Goal: Task Accomplishment & Management: Use online tool/utility

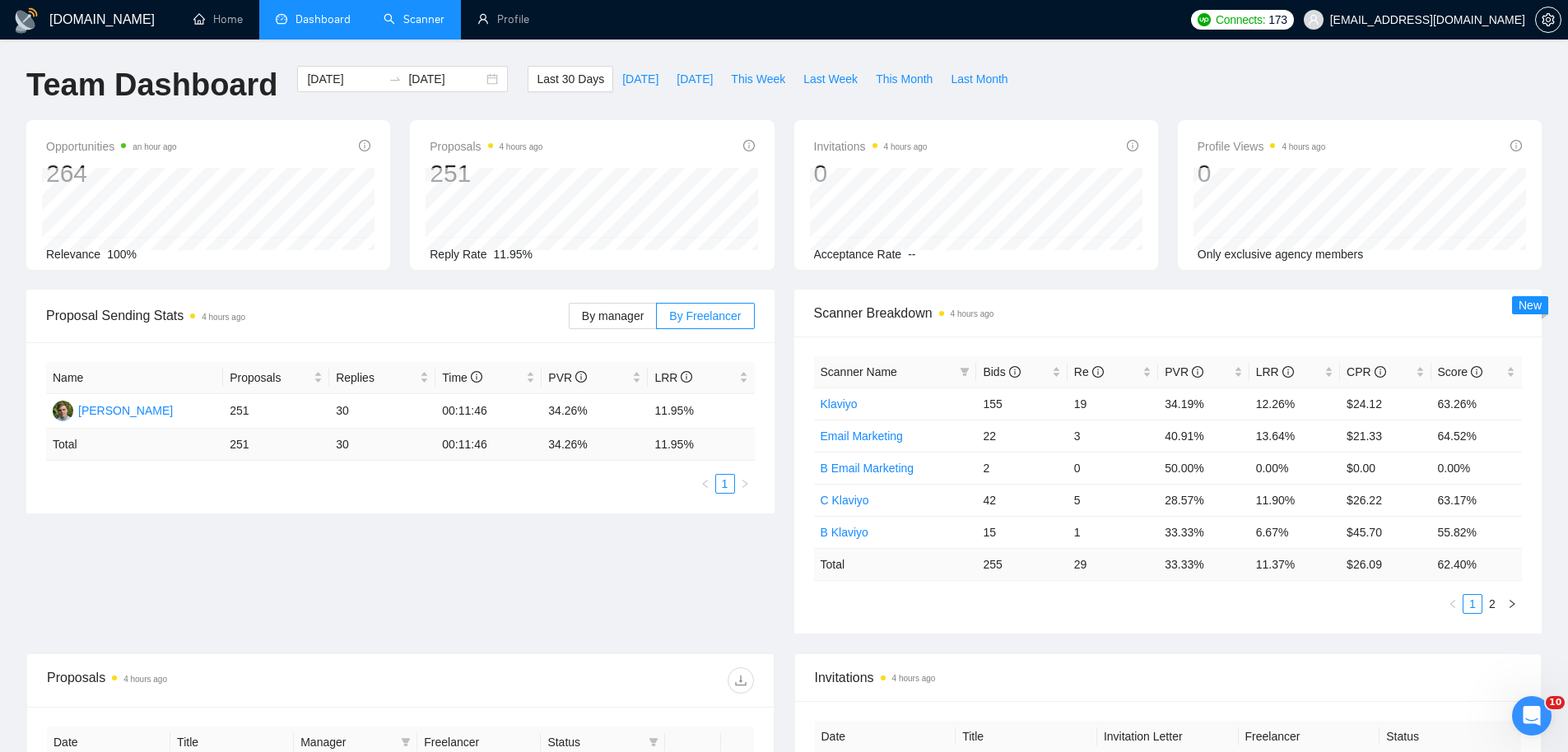
click at [435, 23] on link "Scanner" at bounding box center [414, 20] width 61 height 14
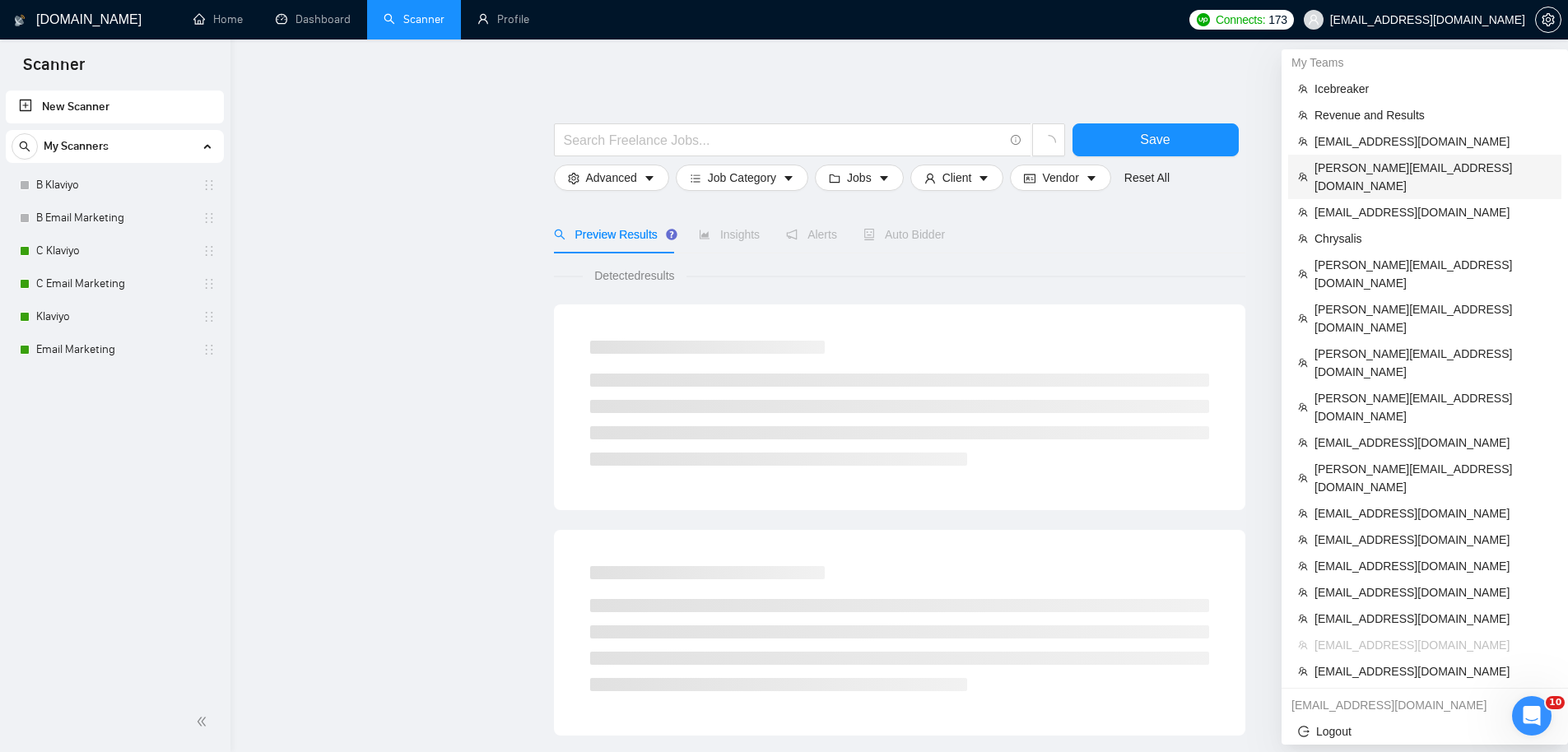
click at [1371, 163] on span "[PERSON_NAME][EMAIL_ADDRESS][DOMAIN_NAME]" at bounding box center [1433, 176] width 237 height 36
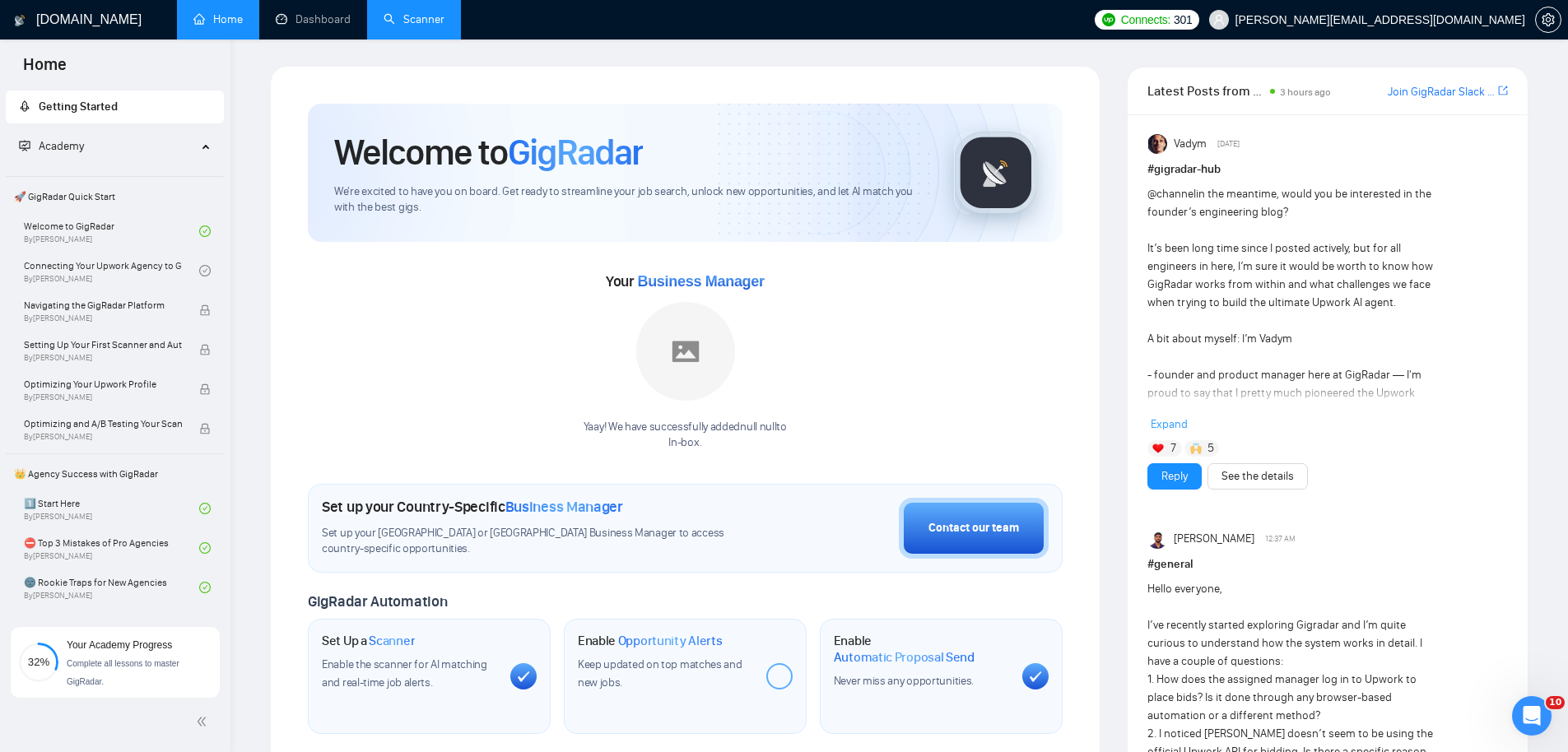
click at [384, 15] on link "Scanner" at bounding box center [414, 20] width 61 height 14
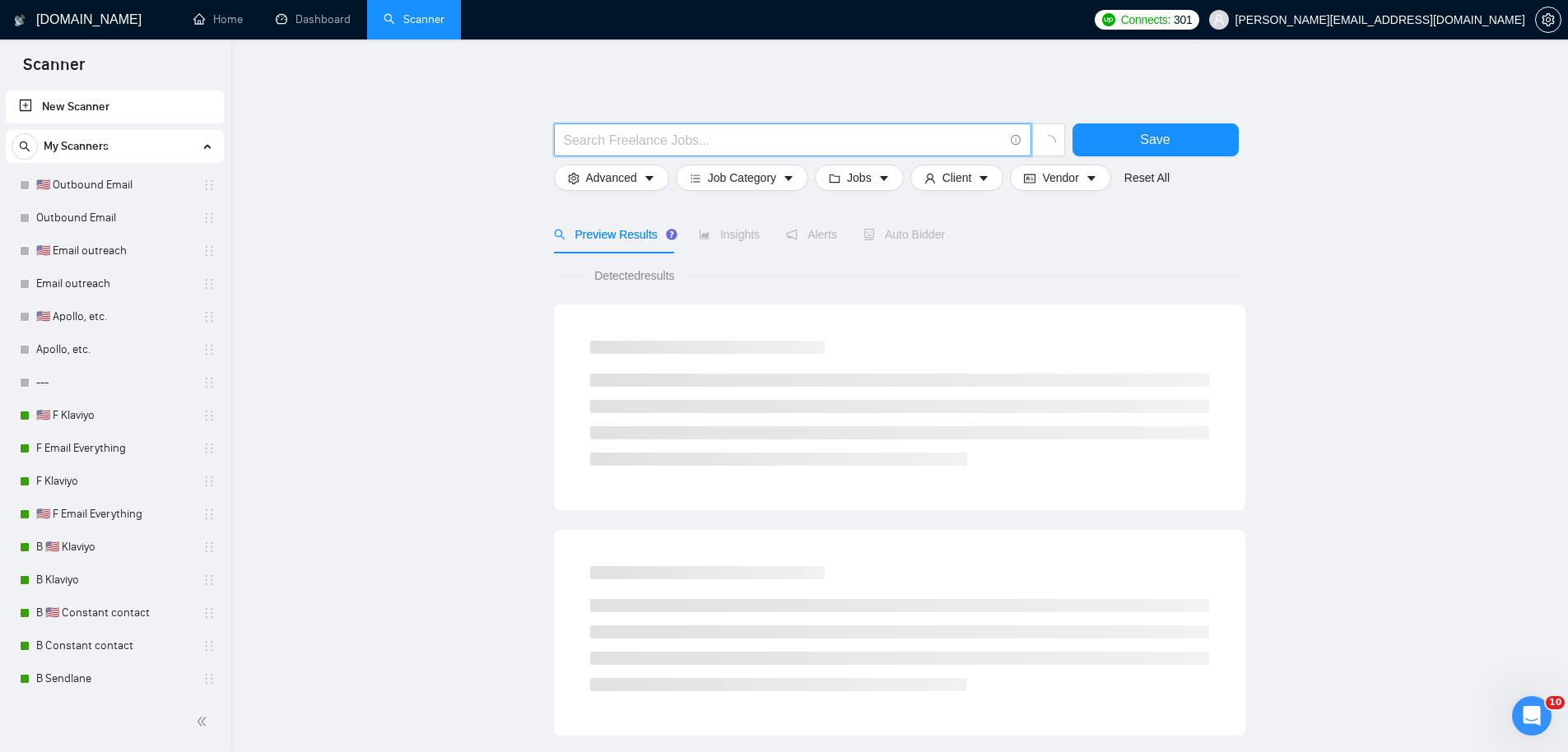
click at [762, 145] on input "text" at bounding box center [784, 140] width 440 height 21
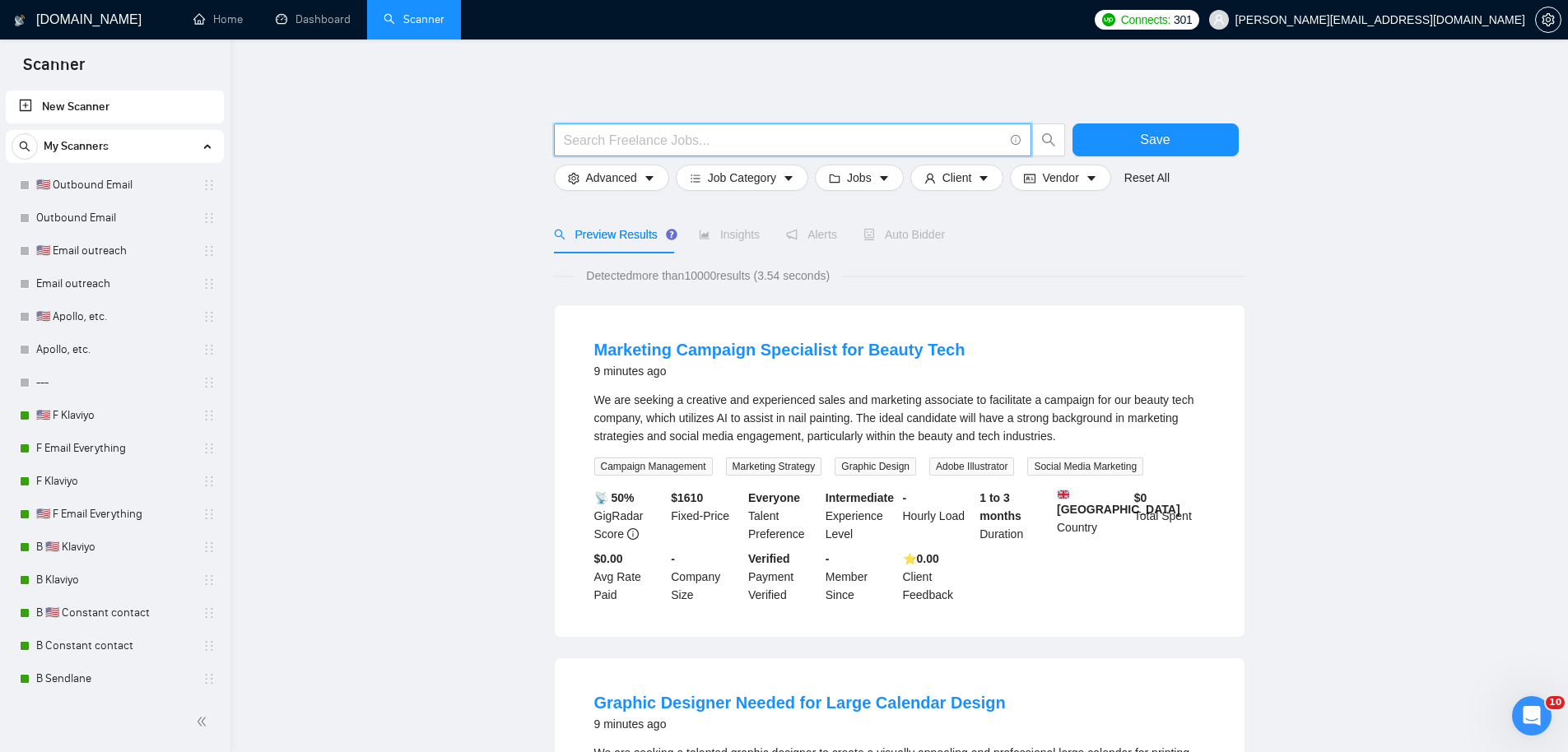
paste input "Bookkeeper"
type input "Bookkeep* | accountant*"
click at [1135, 133] on button "Save" at bounding box center [1156, 139] width 166 height 32
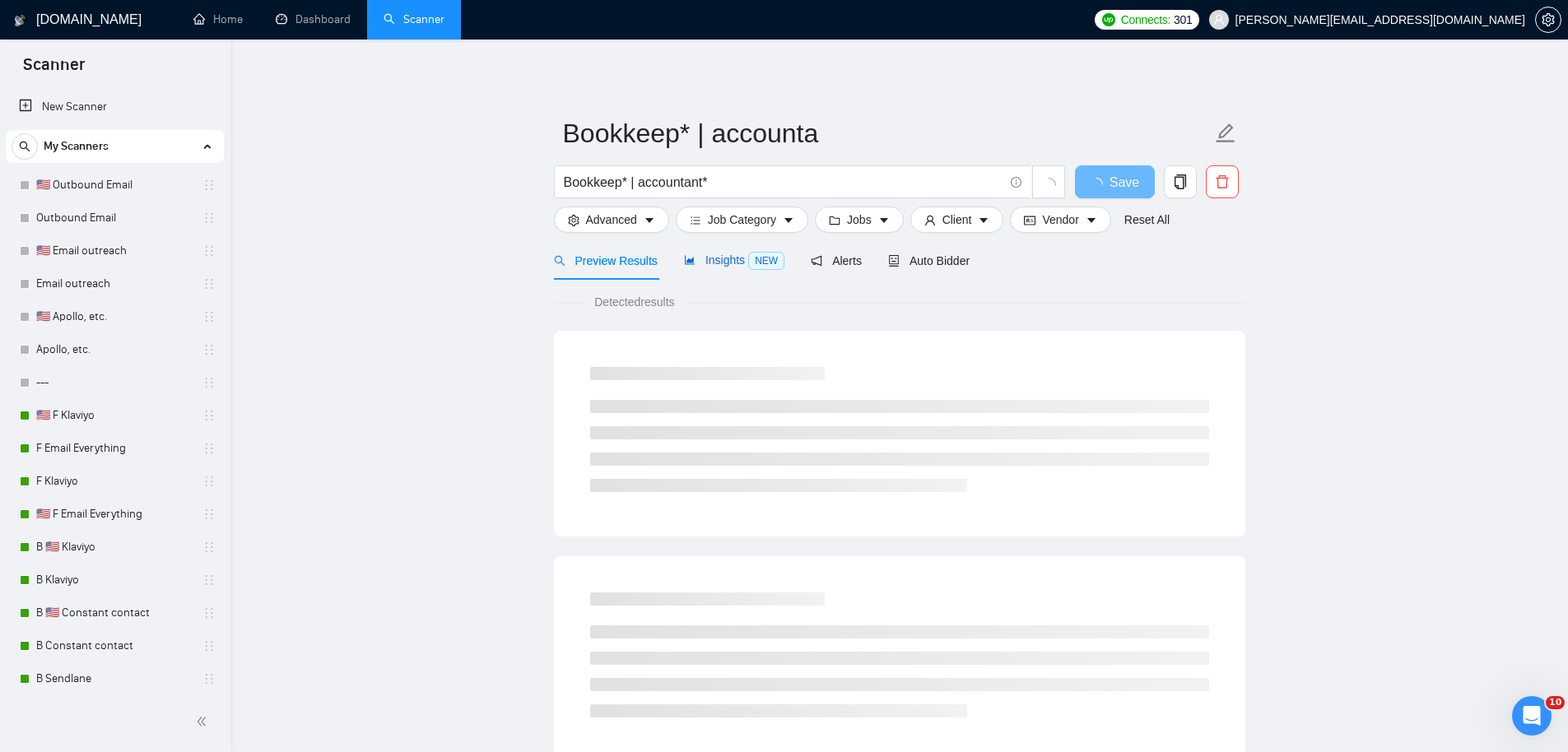
click at [719, 262] on span "Insights NEW" at bounding box center [734, 260] width 100 height 13
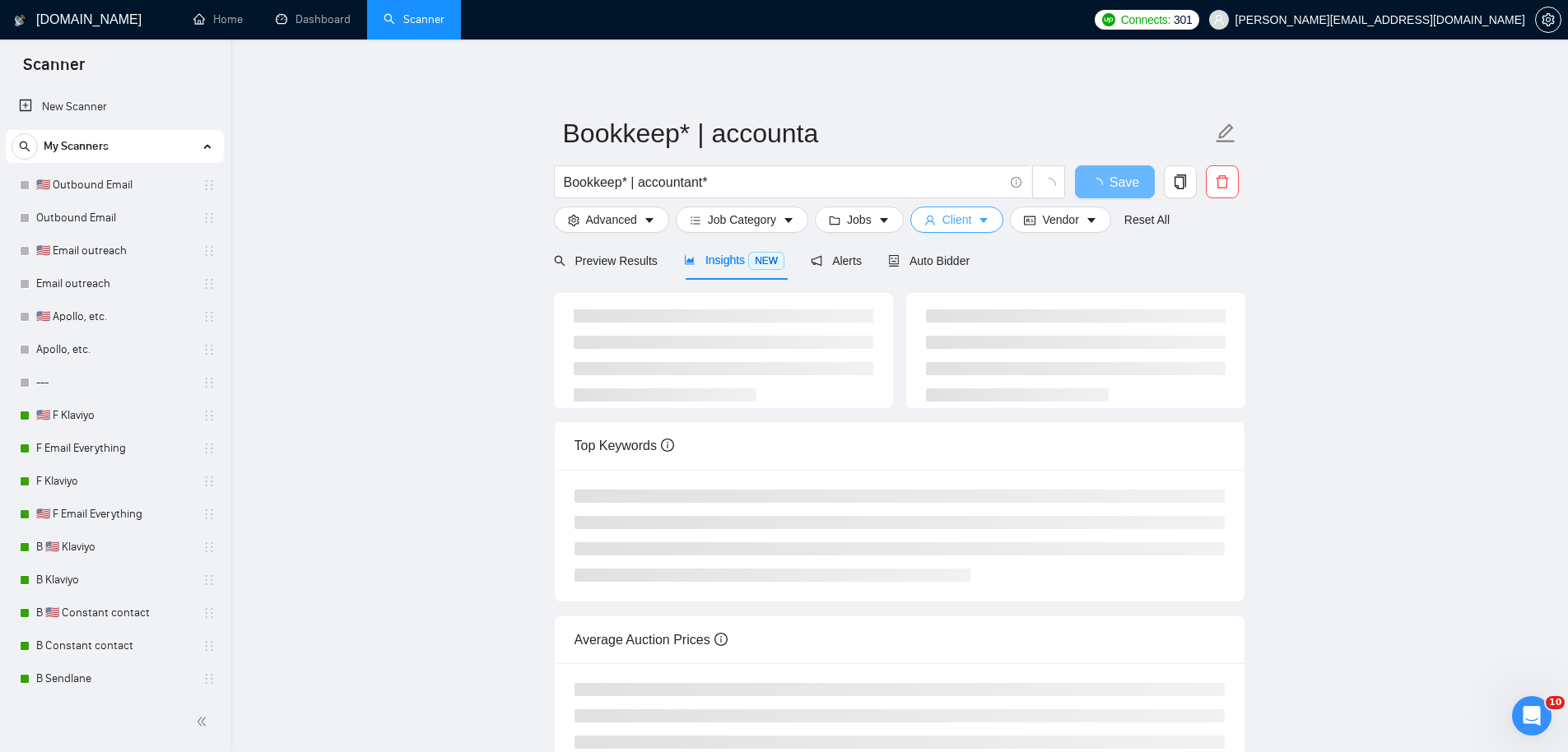
click at [959, 218] on span "Client" at bounding box center [958, 219] width 30 height 18
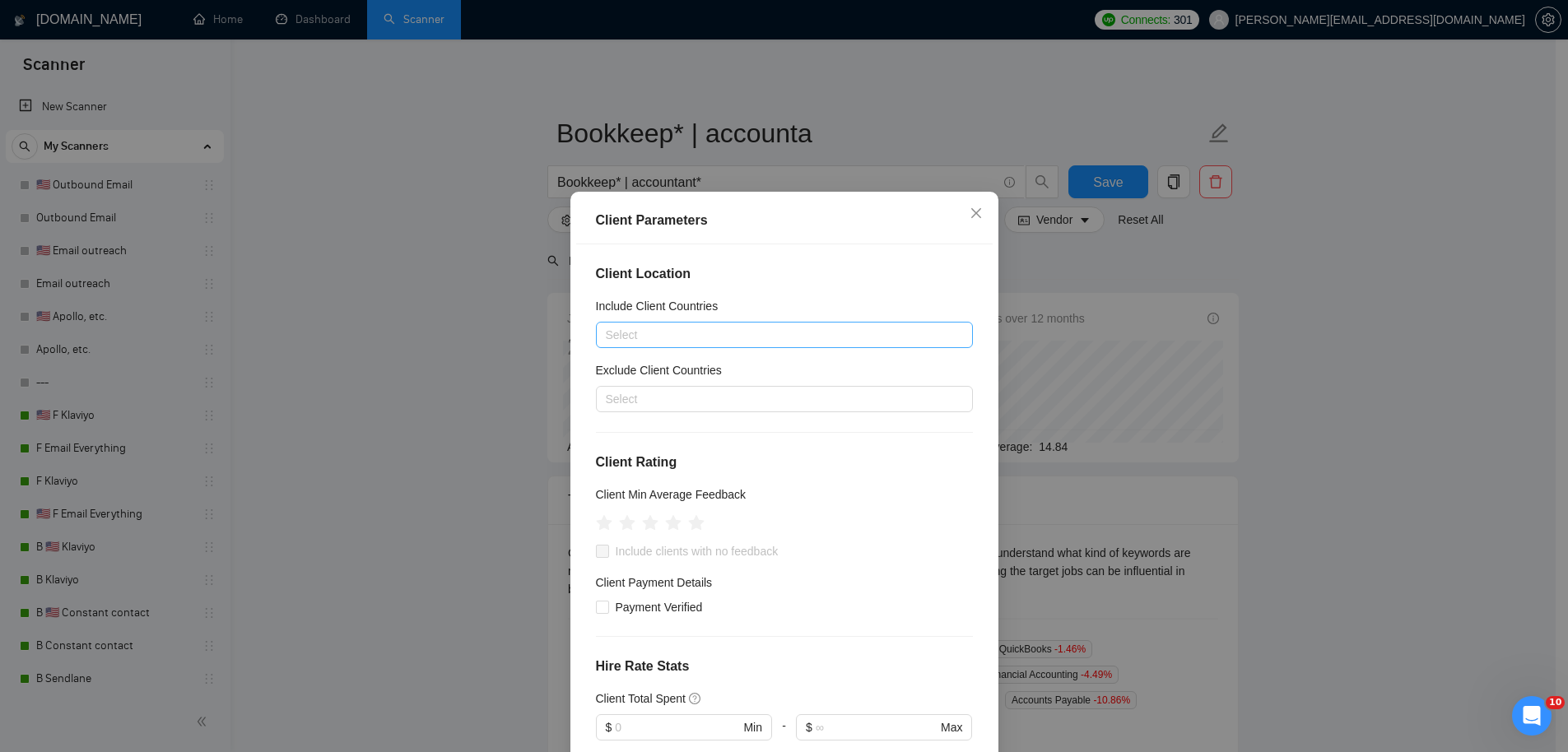
click at [703, 321] on div "Include Client Countries Select" at bounding box center [784, 323] width 377 height 51
click at [701, 330] on div at bounding box center [777, 335] width 352 height 20
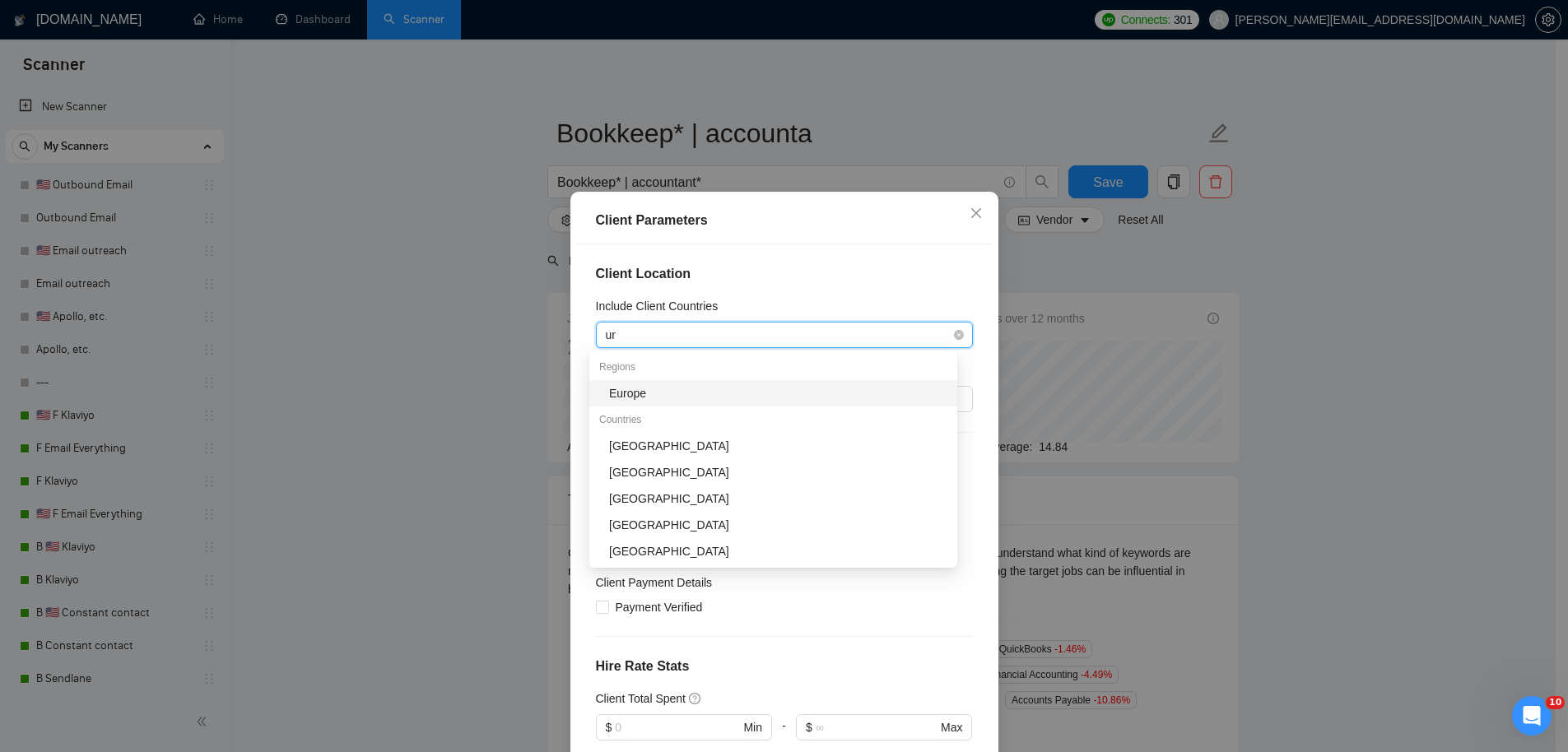
type input "uni"
click at [671, 389] on div "[GEOGRAPHIC_DATA]" at bounding box center [779, 394] width 339 height 18
click at [772, 278] on h4 "Client Location" at bounding box center [784, 274] width 377 height 20
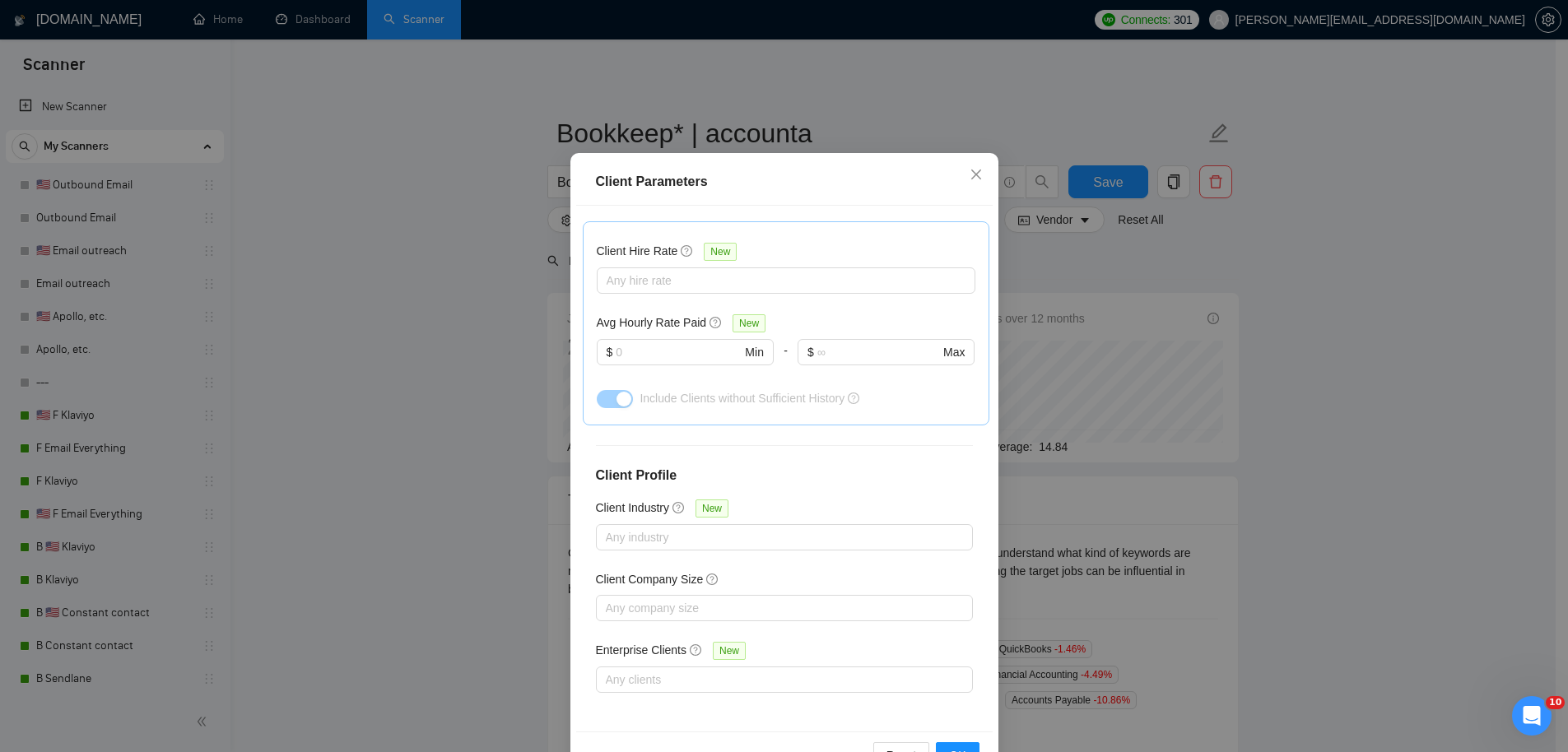
scroll to position [91, 0]
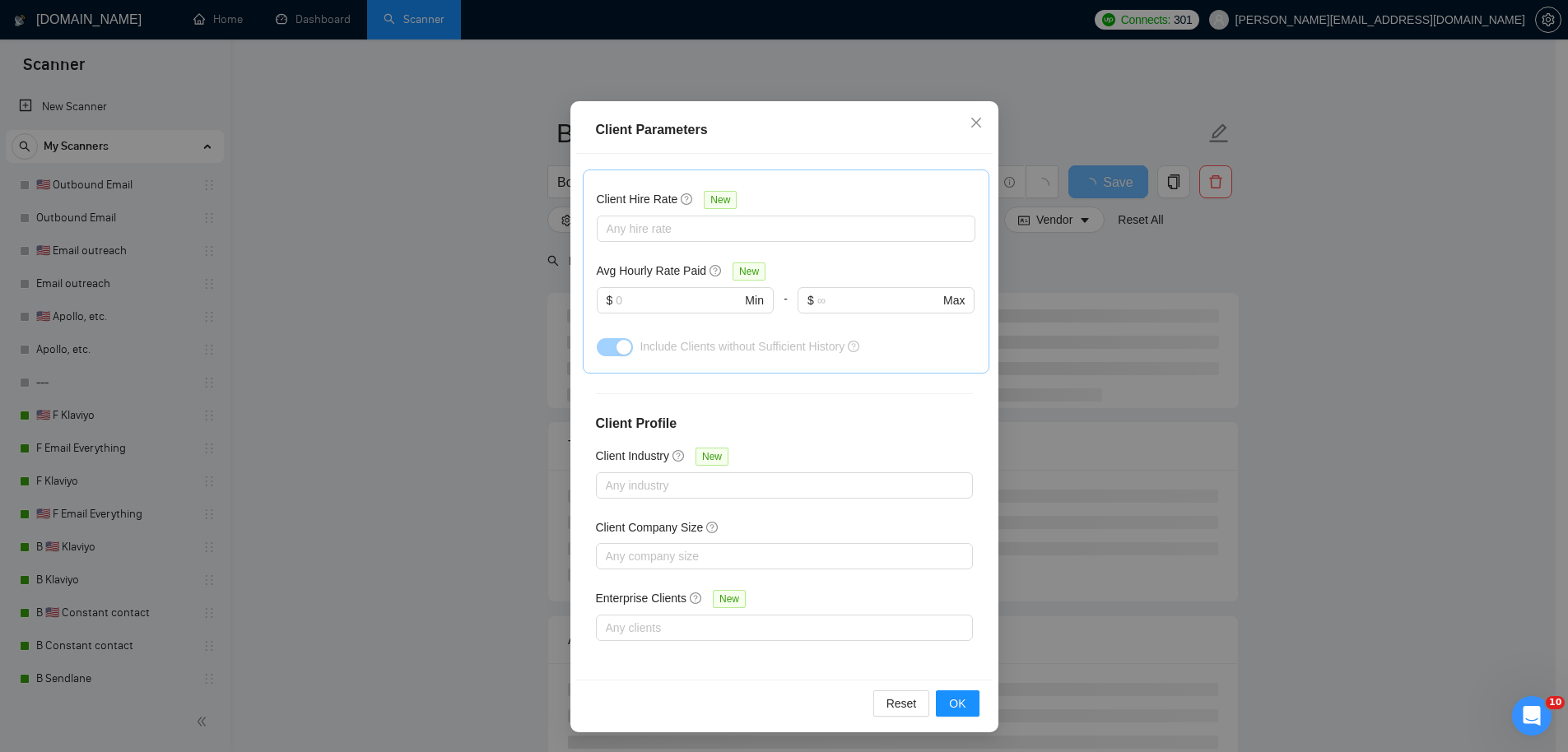
click at [960, 718] on div "Reset OK" at bounding box center [784, 704] width 416 height 47
click at [959, 705] on span "OK" at bounding box center [957, 704] width 17 height 18
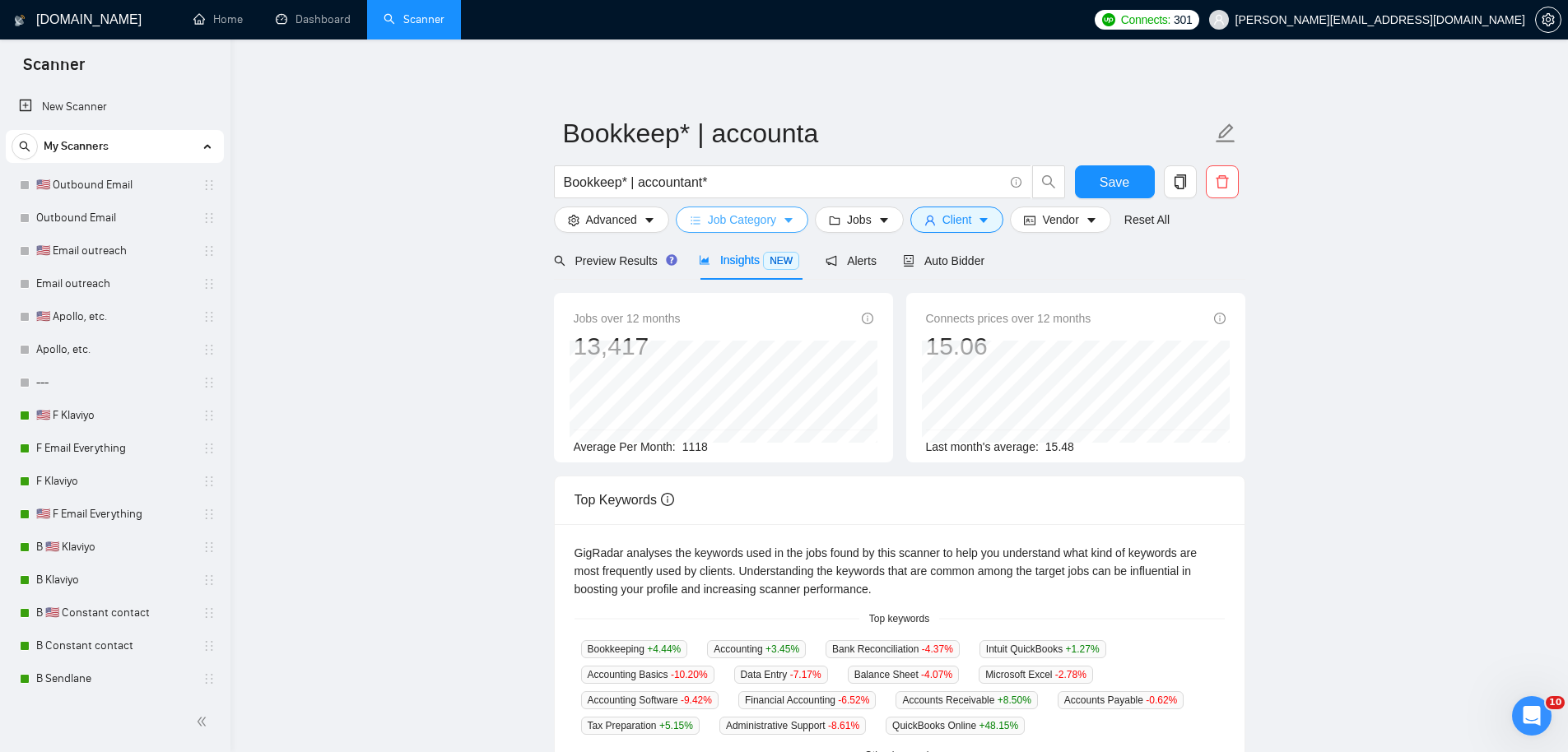
click at [776, 222] on span "Job Category" at bounding box center [741, 219] width 68 height 18
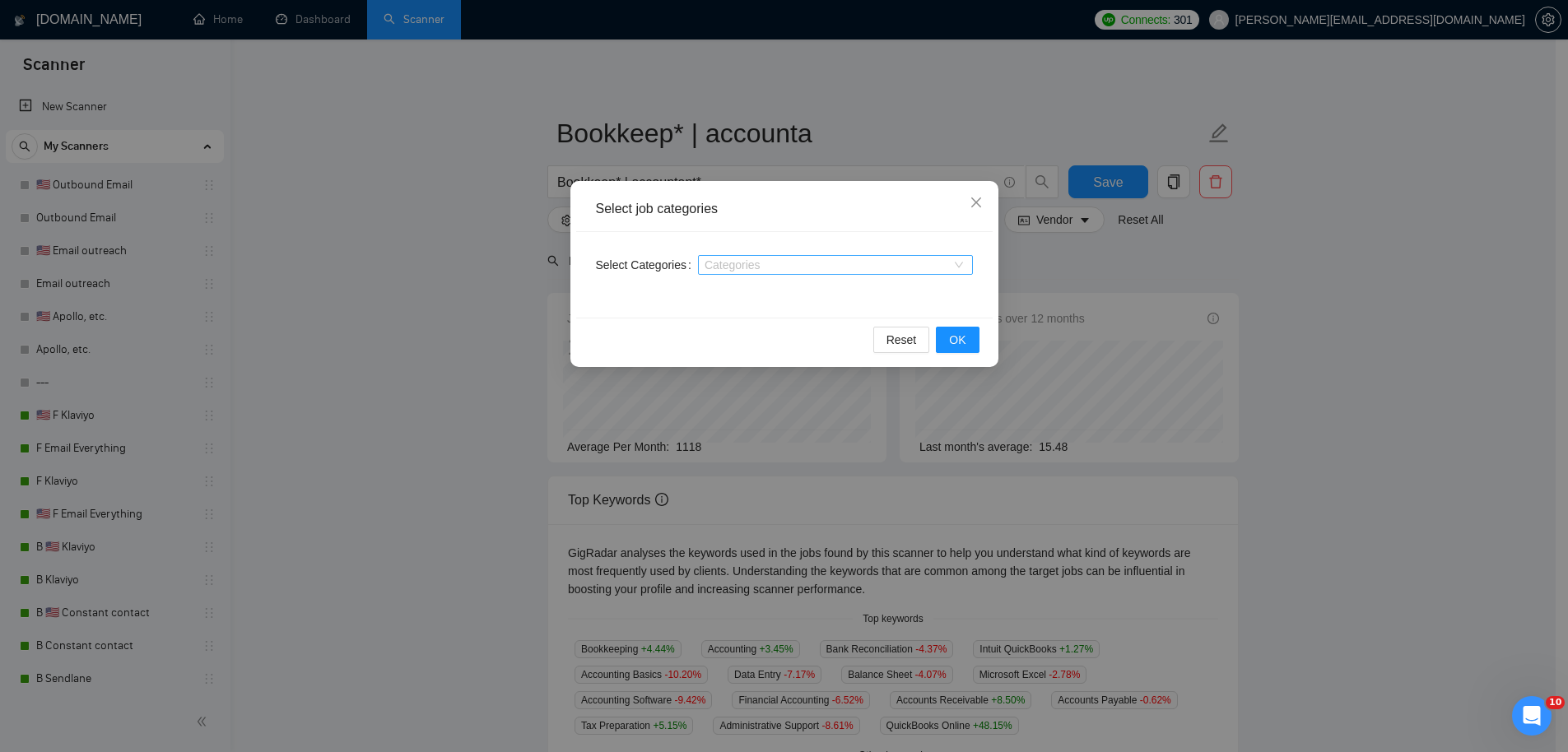
click at [742, 269] on div at bounding box center [827, 265] width 250 height 13
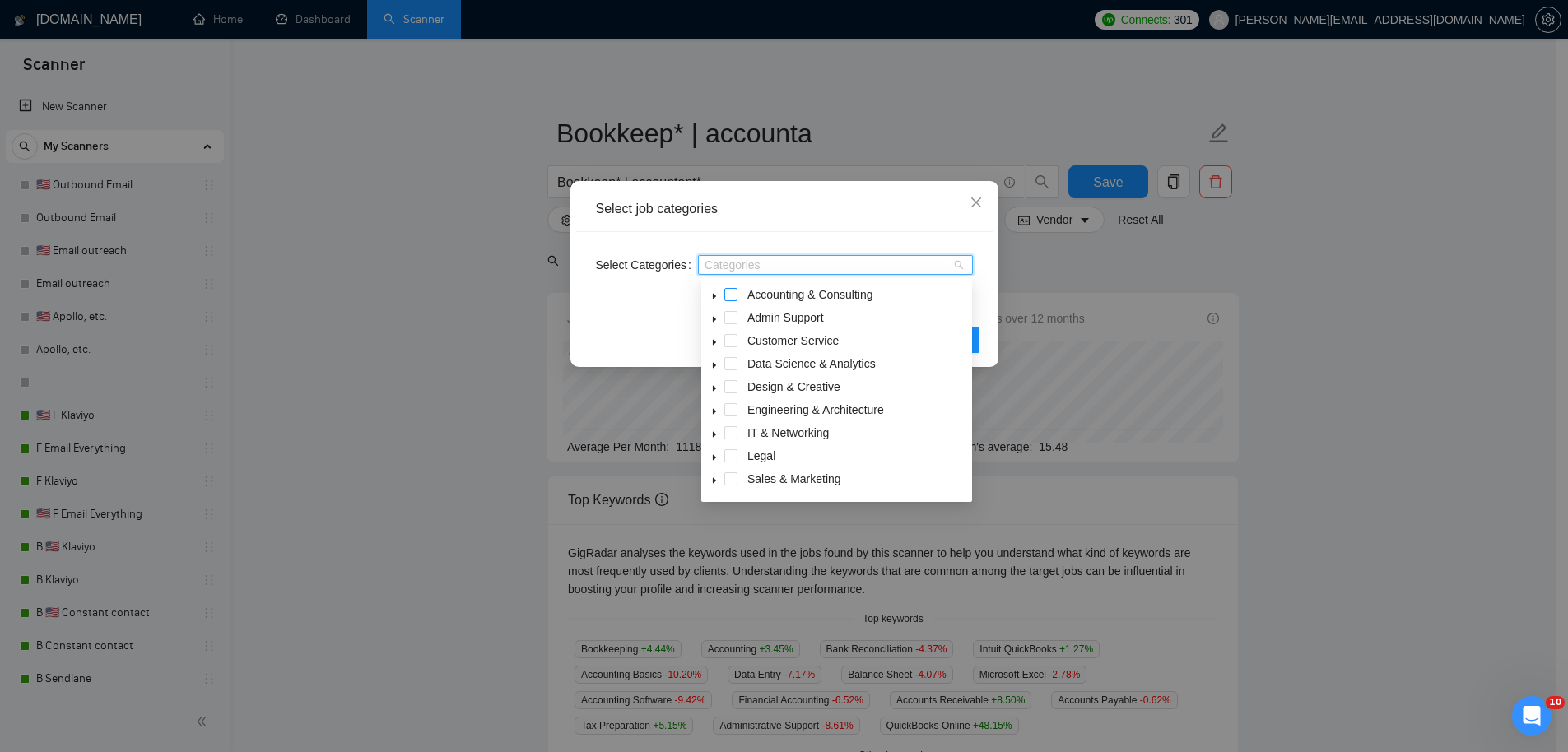
drag, startPoint x: 728, startPoint y: 295, endPoint x: 737, endPoint y: 291, distance: 9.8
click at [729, 295] on span at bounding box center [730, 294] width 13 height 13
click at [812, 264] on span "Accounting & Consulting" at bounding box center [773, 265] width 126 height 12
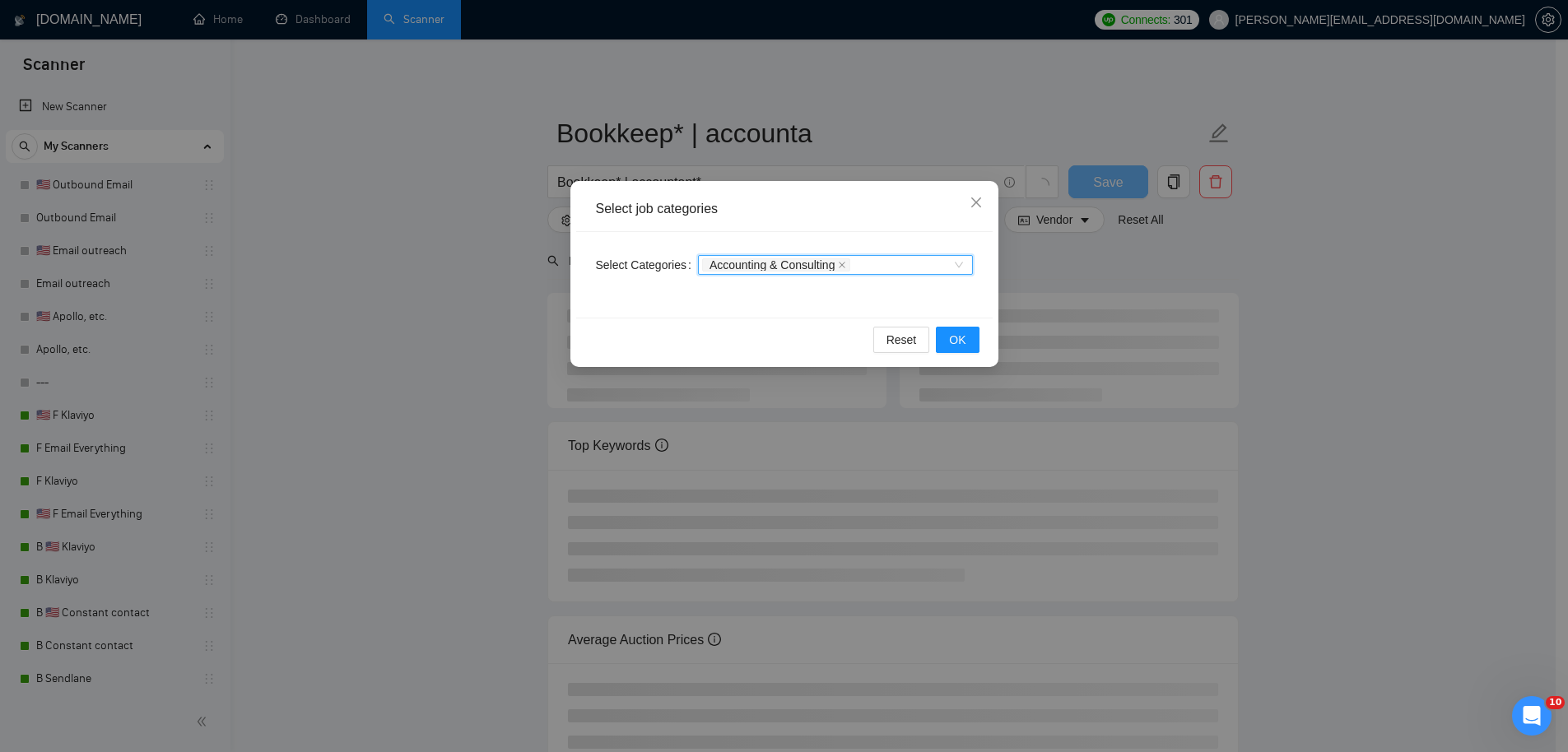
click at [812, 264] on span "Accounting & Consulting" at bounding box center [773, 265] width 126 height 12
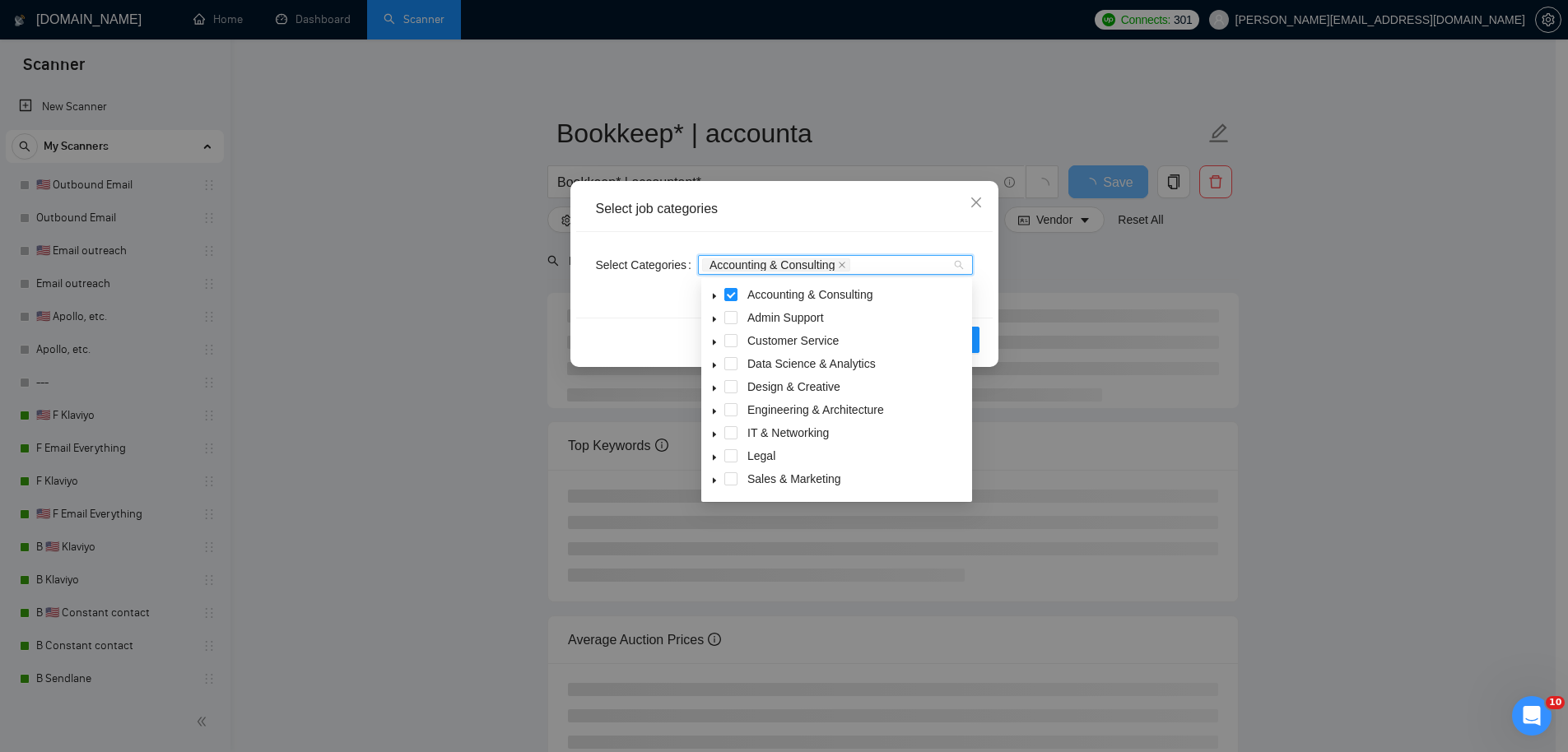
click at [714, 294] on icon "caret-down" at bounding box center [715, 296] width 8 height 8
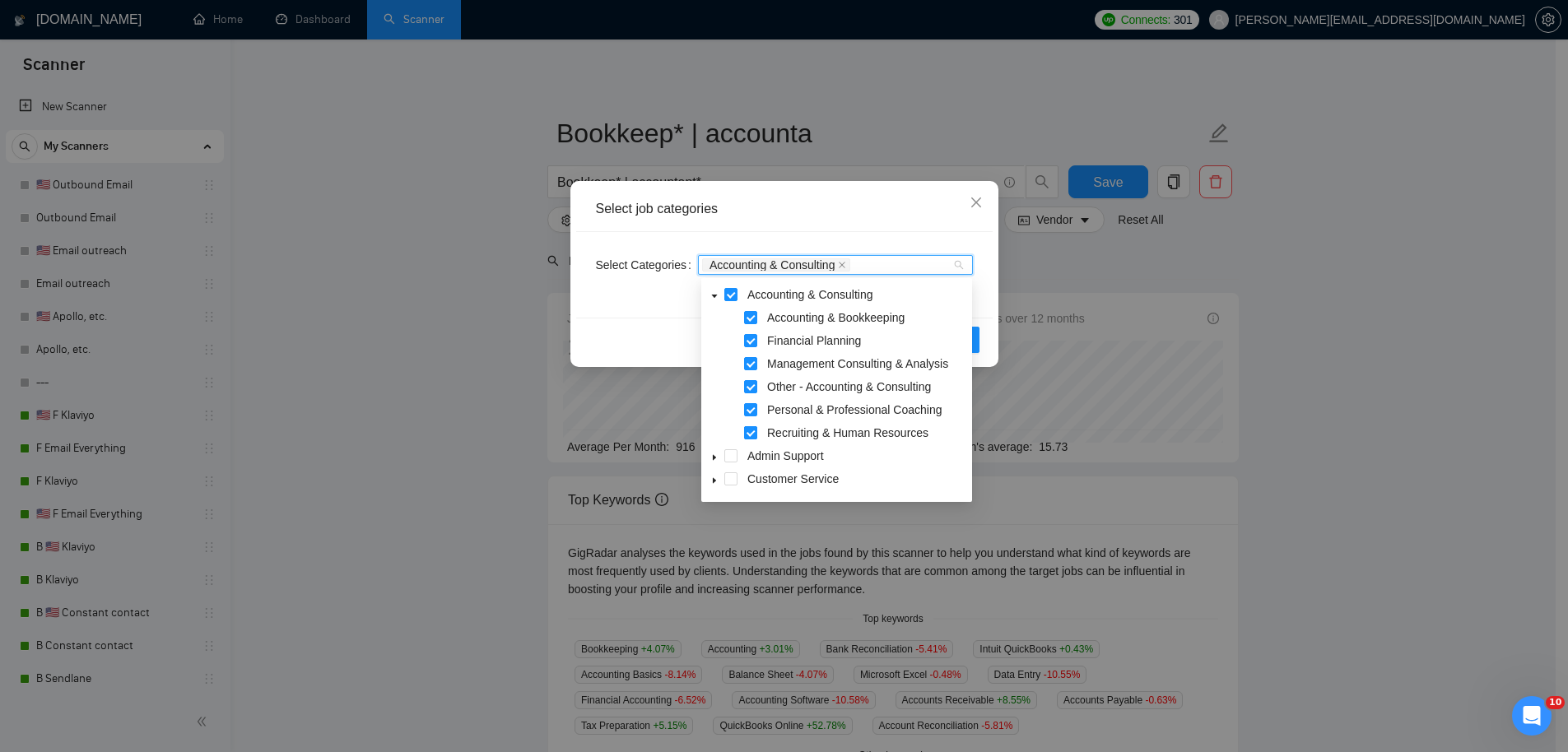
click at [757, 432] on span at bounding box center [750, 432] width 13 height 13
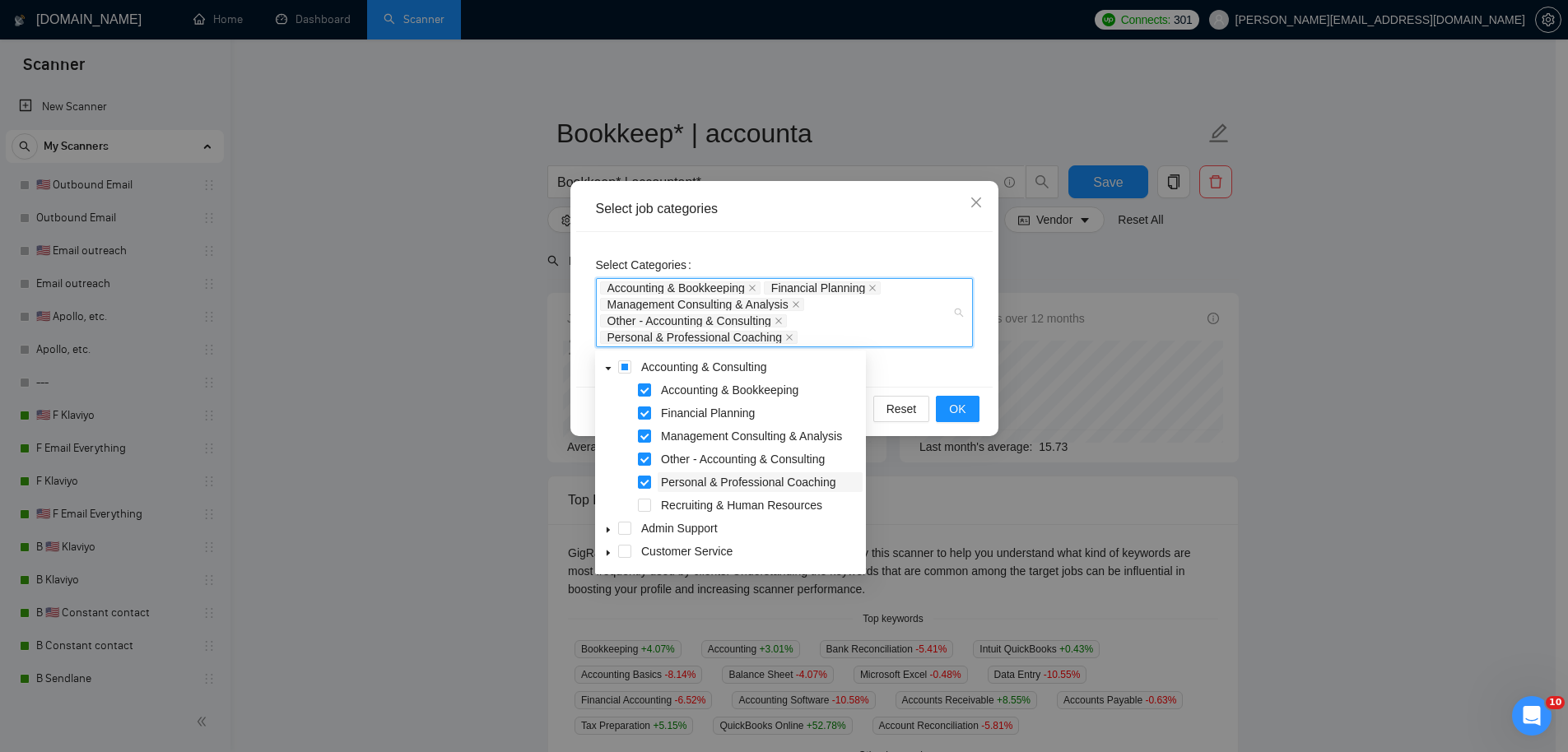
click at [682, 476] on span "Personal & Professional Coaching" at bounding box center [748, 481] width 174 height 13
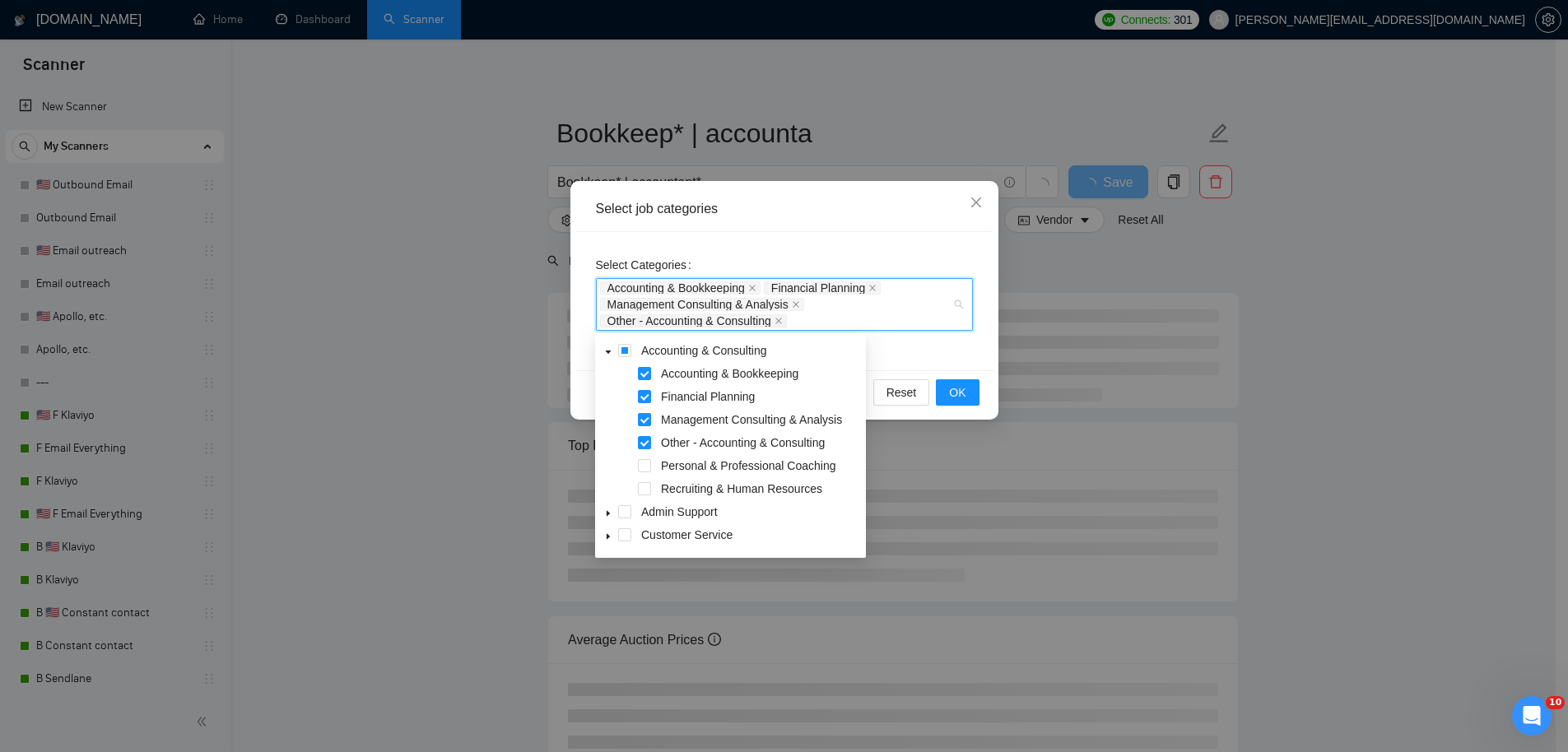
click at [915, 348] on div "Select Categories Accounting & Bookkeeping Financial Planning Management Consul…" at bounding box center [784, 301] width 416 height 139
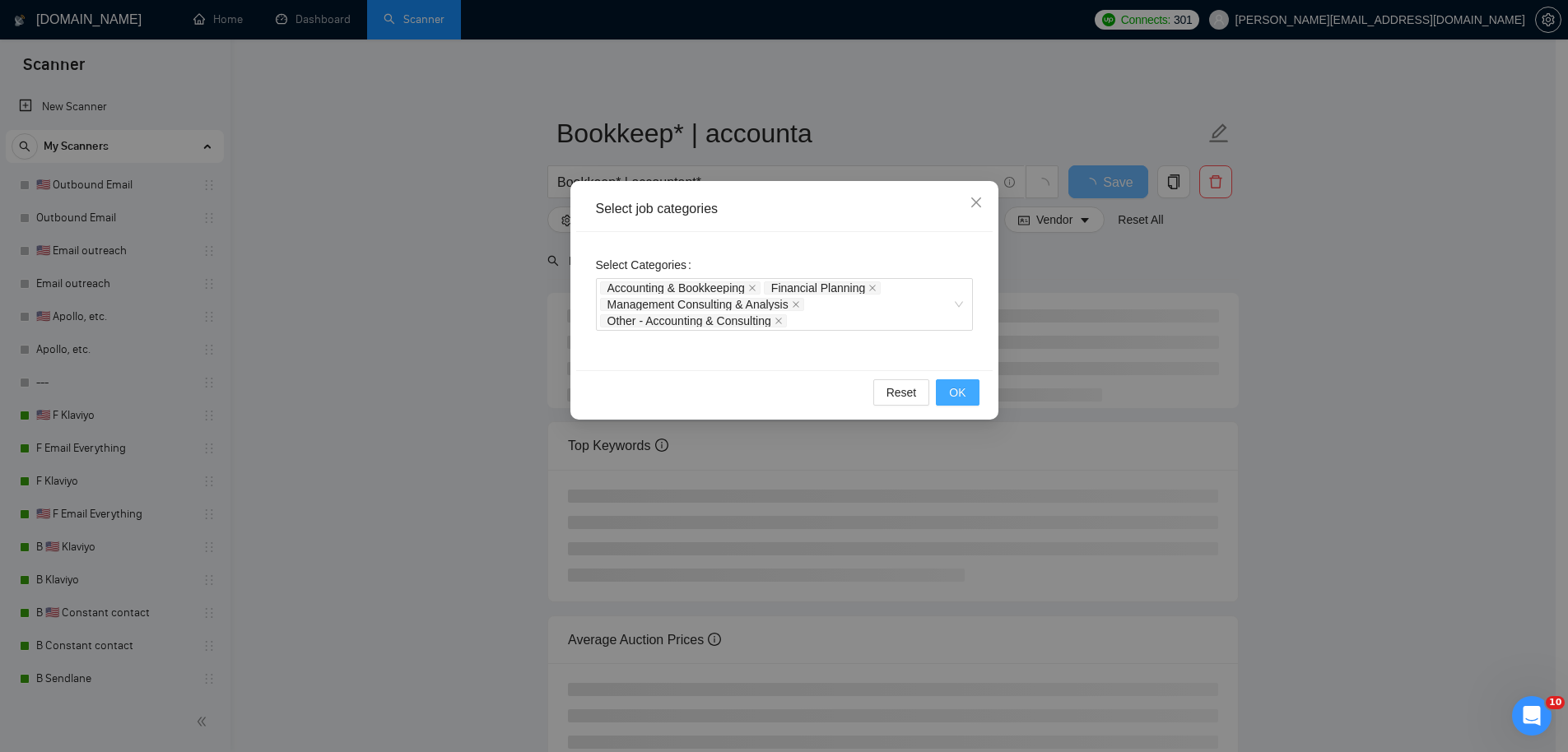
click at [943, 388] on button "OK" at bounding box center [957, 393] width 42 height 27
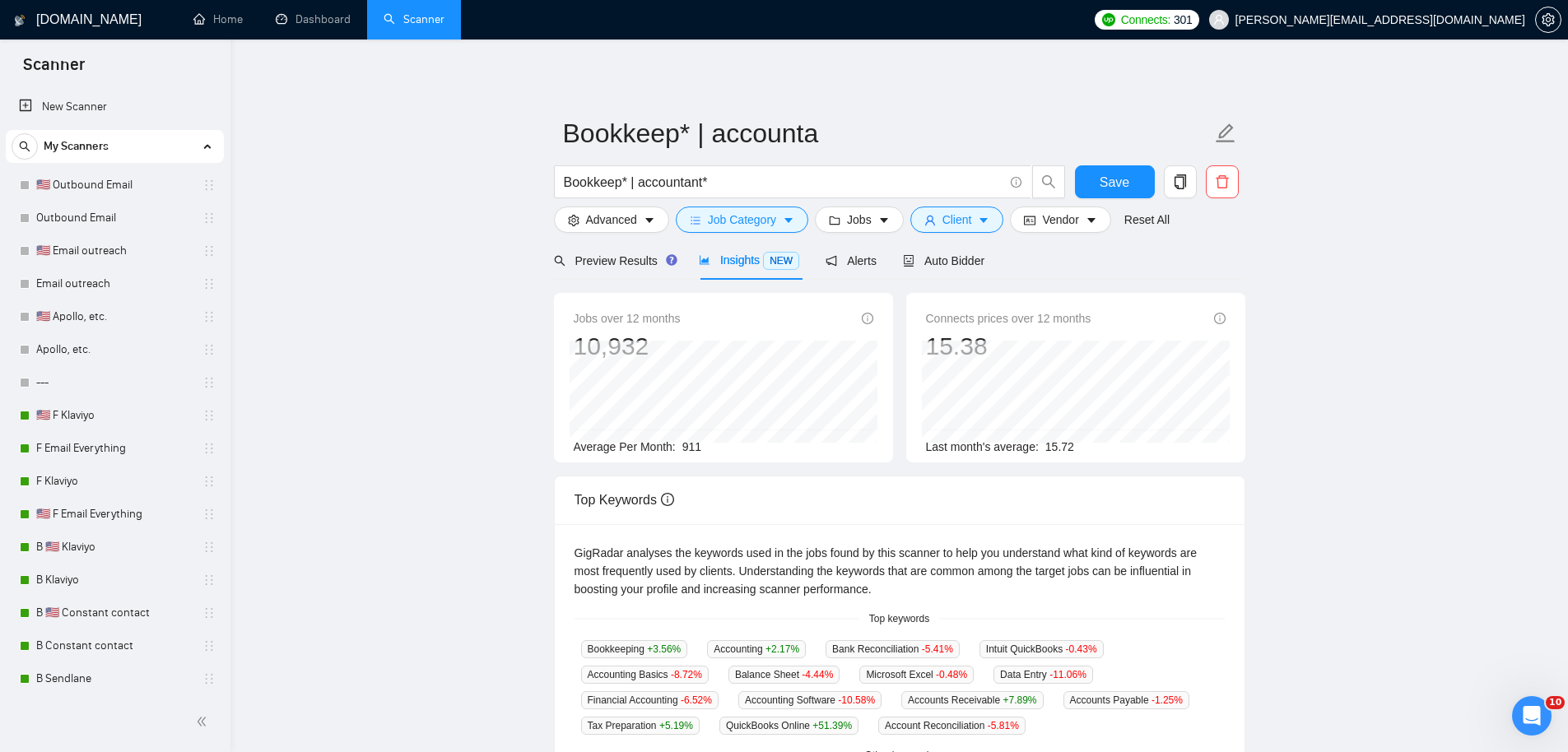
click at [1381, 465] on main "Bookkeep* | accounta Bookkeep* | accountant* Save Advanced Job Category Jobs Cl…" at bounding box center [900, 630] width 1286 height 1129
